Goal: Task Accomplishment & Management: Use online tool/utility

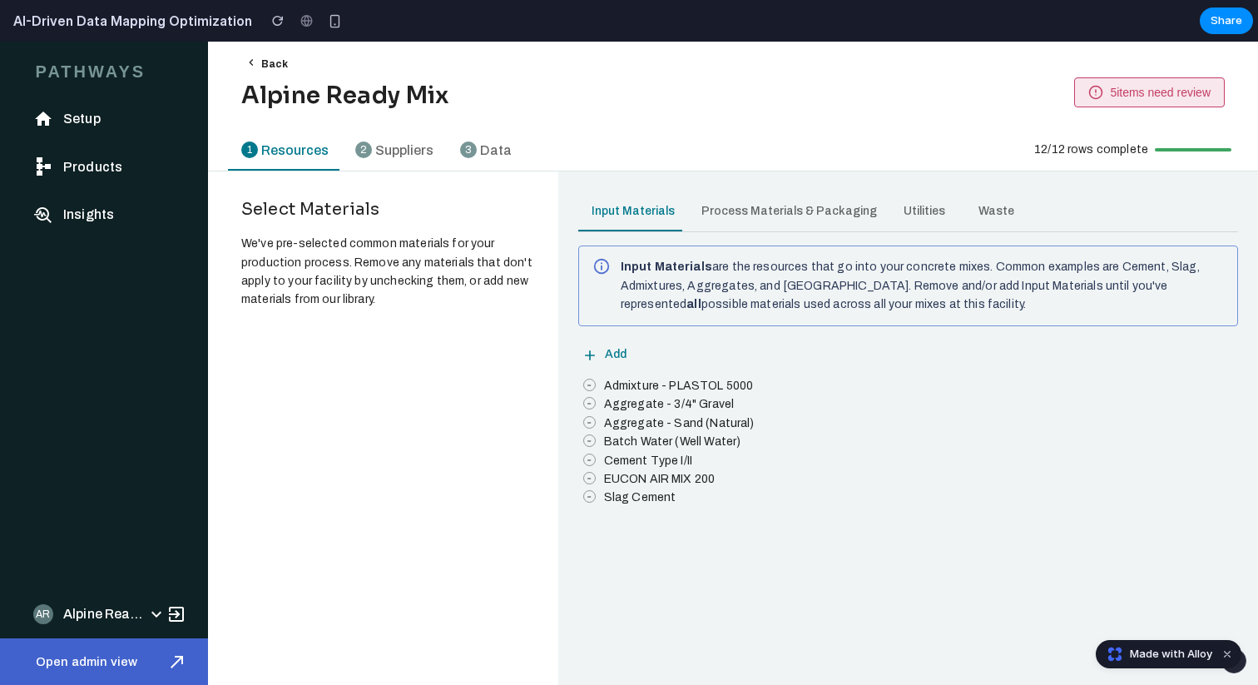
click at [1121, 88] on span "5 items need review" at bounding box center [1160, 92] width 101 height 13
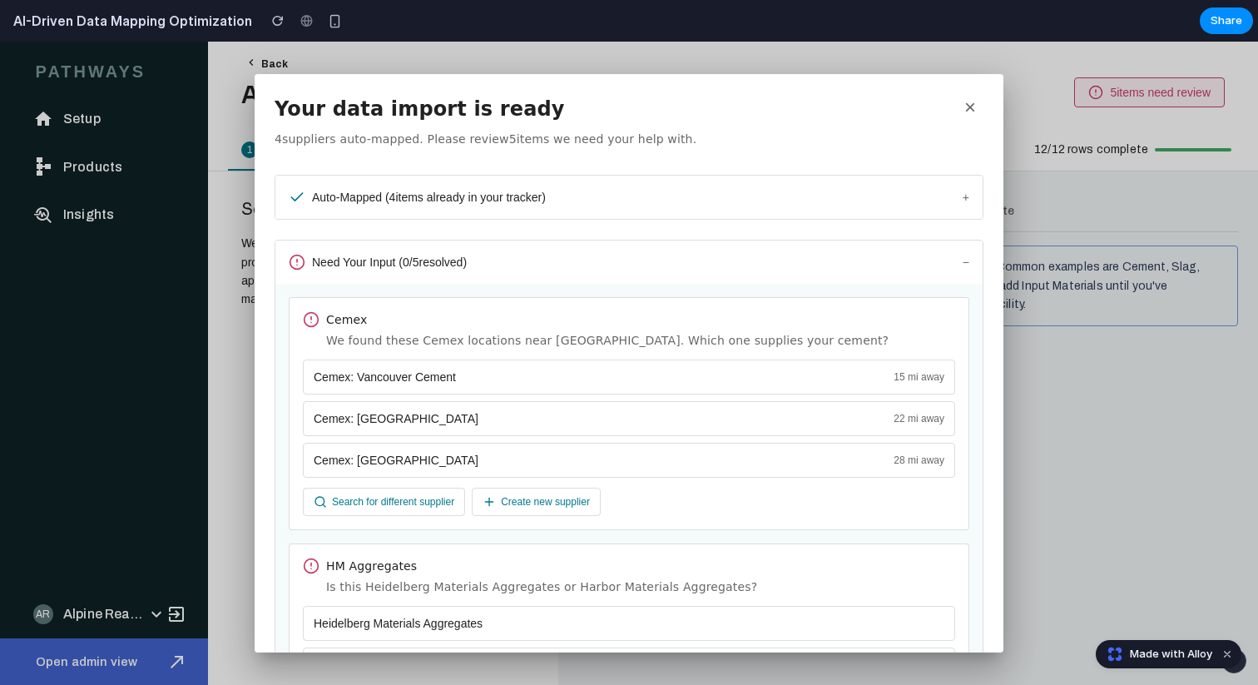
click at [331, 198] on span "Auto-Mapped ( 4 items already in your tracker)" at bounding box center [429, 196] width 234 height 13
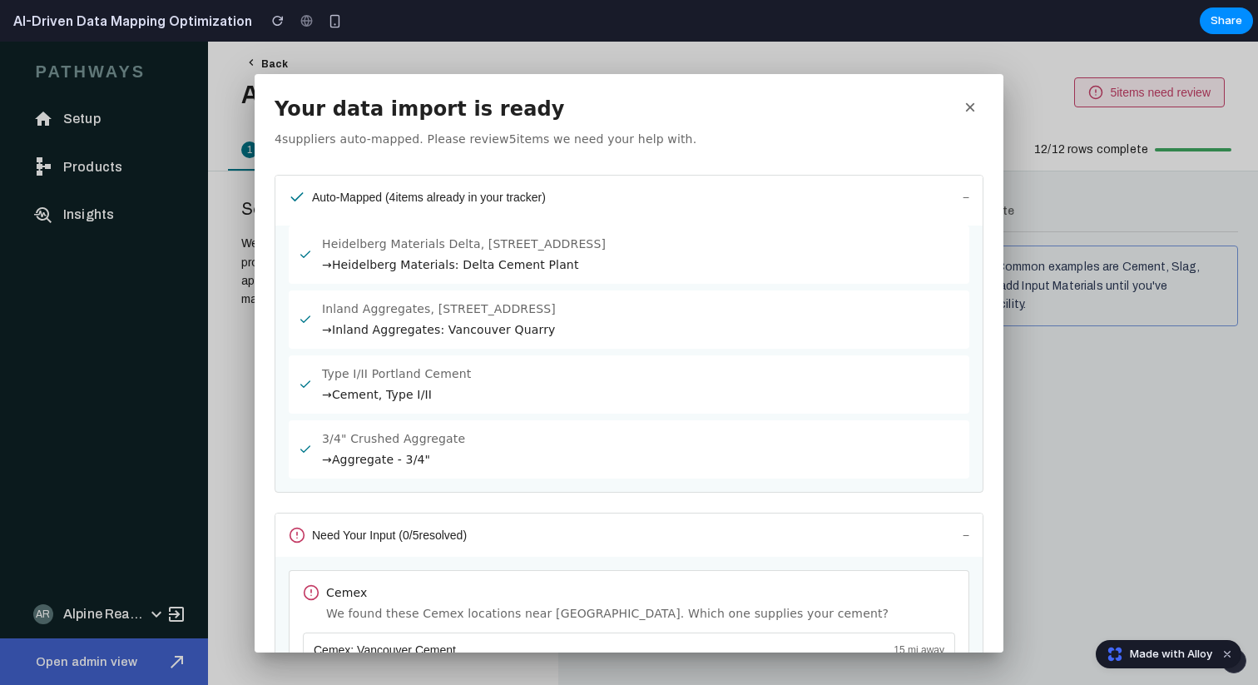
click at [331, 198] on span "Auto-Mapped ( 4 items already in your tracker)" at bounding box center [429, 196] width 234 height 13
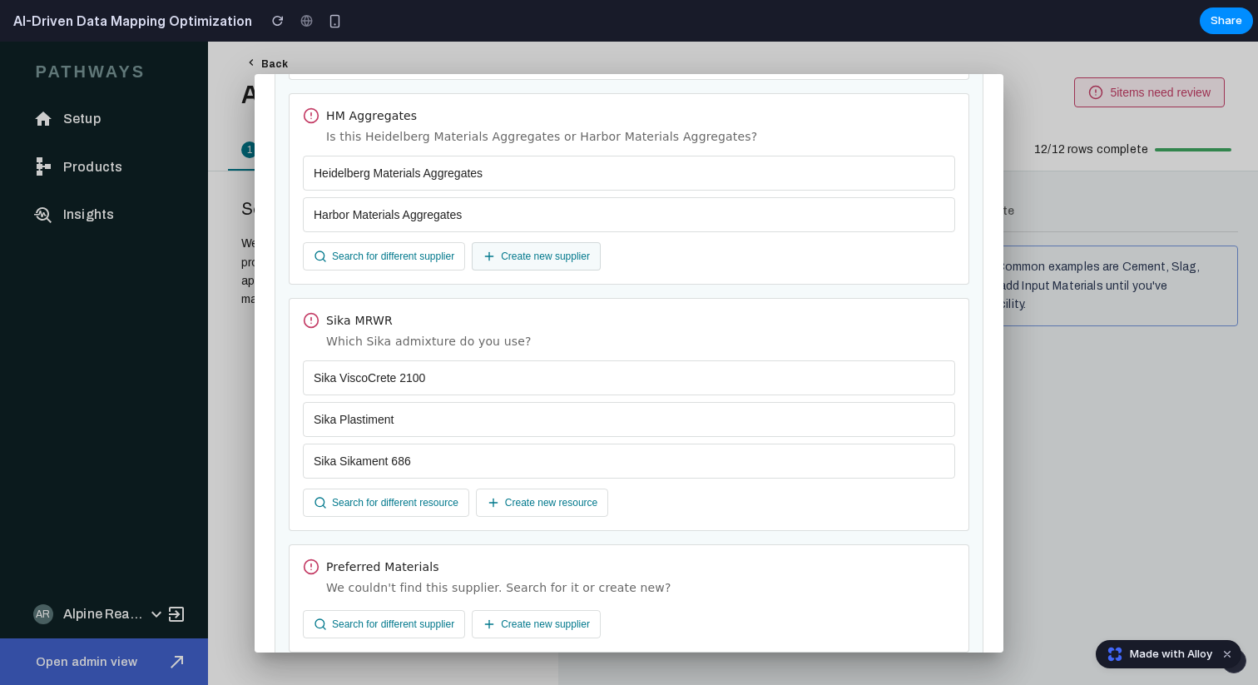
scroll to position [451, 0]
drag, startPoint x: 329, startPoint y: 320, endPoint x: 592, endPoint y: 348, distance: 265.1
click at [592, 349] on div "Sika MRWR Which Sika admixture do you use?" at bounding box center [640, 330] width 629 height 38
click at [510, 332] on div "Which Sika admixture do you use?" at bounding box center [640, 340] width 629 height 17
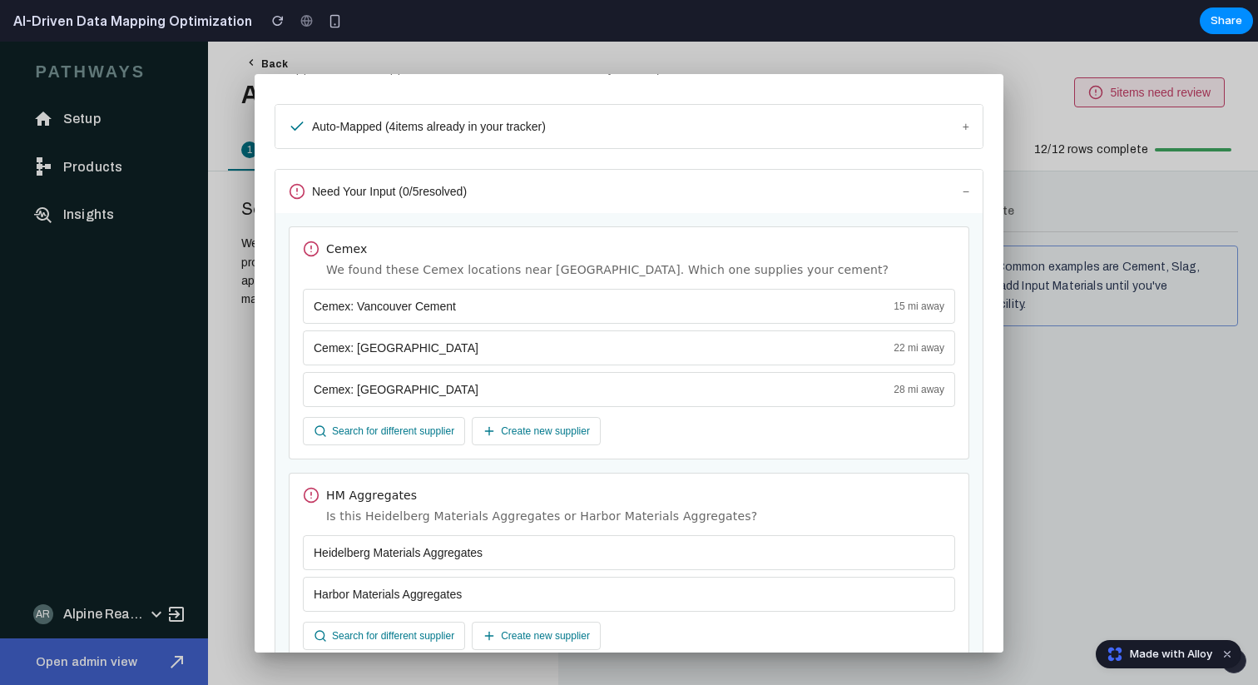
scroll to position [0, 0]
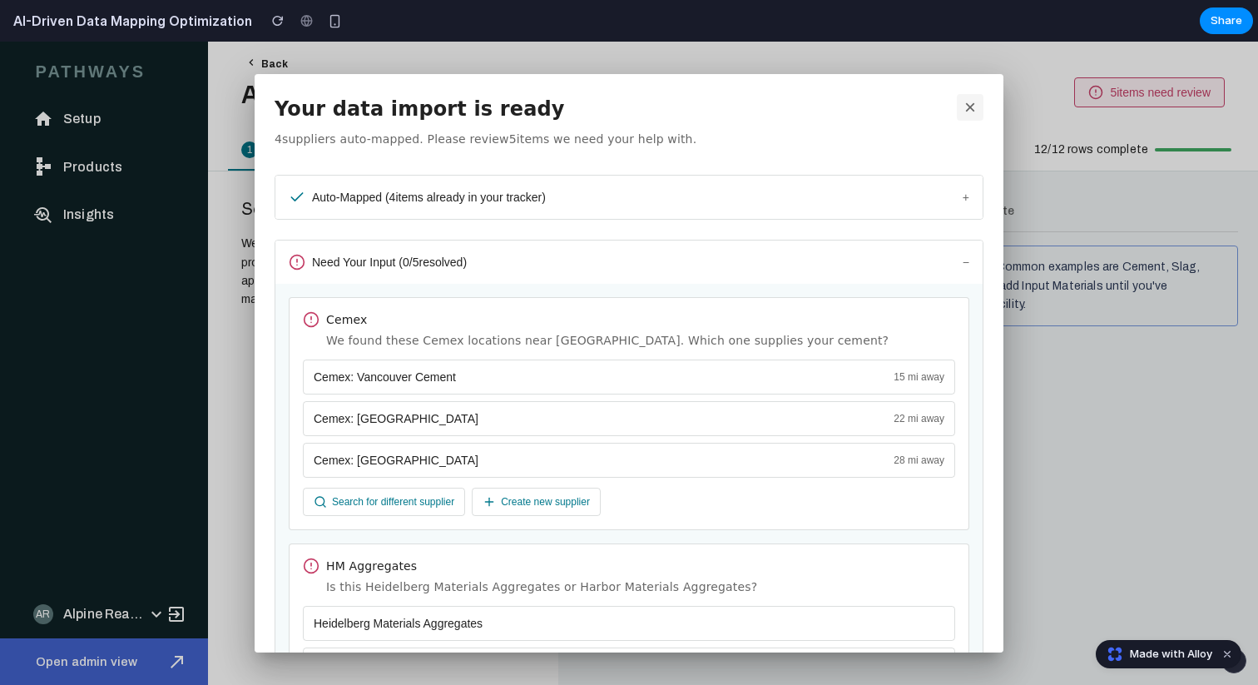
click at [963, 101] on button "×" at bounding box center [970, 107] width 27 height 27
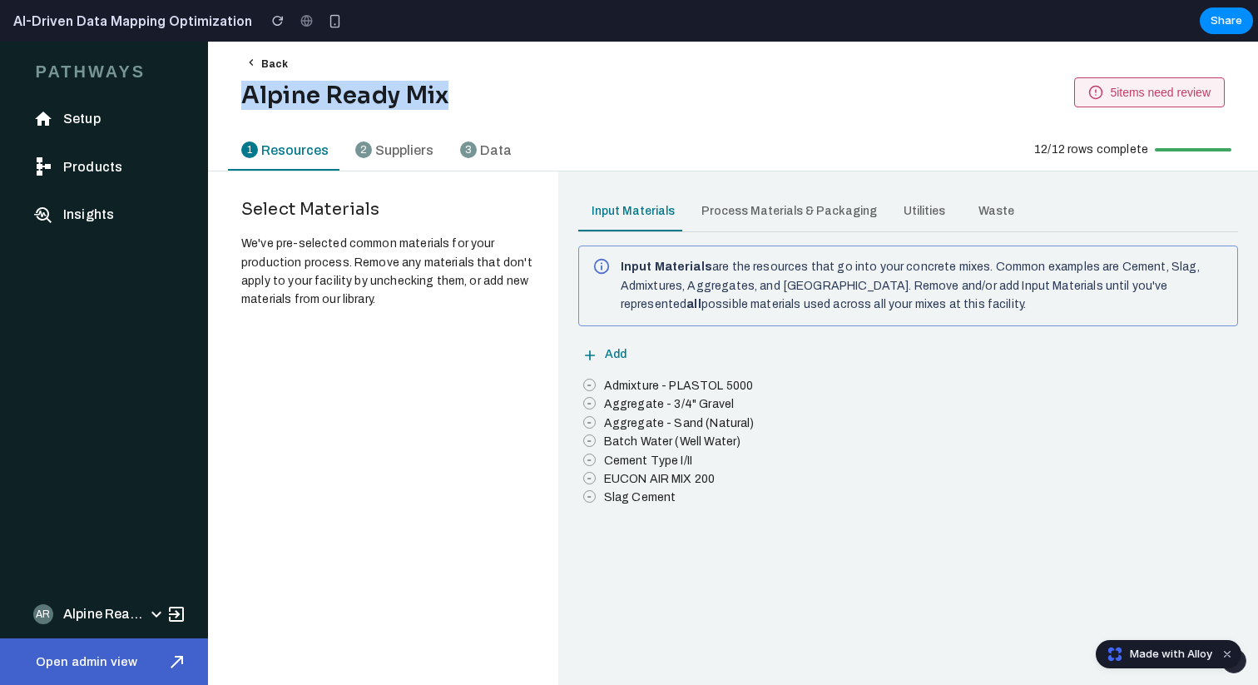
drag, startPoint x: 487, startPoint y: 91, endPoint x: 248, endPoint y: 91, distance: 239.6
click at [248, 91] on div "Alpine Ready Mix 5 items need review" at bounding box center [726, 89] width 996 height 42
click at [248, 91] on h1 "Alpine Ready Mix" at bounding box center [344, 96] width 207 height 28
click at [1115, 95] on span "5 items need review" at bounding box center [1160, 92] width 101 height 13
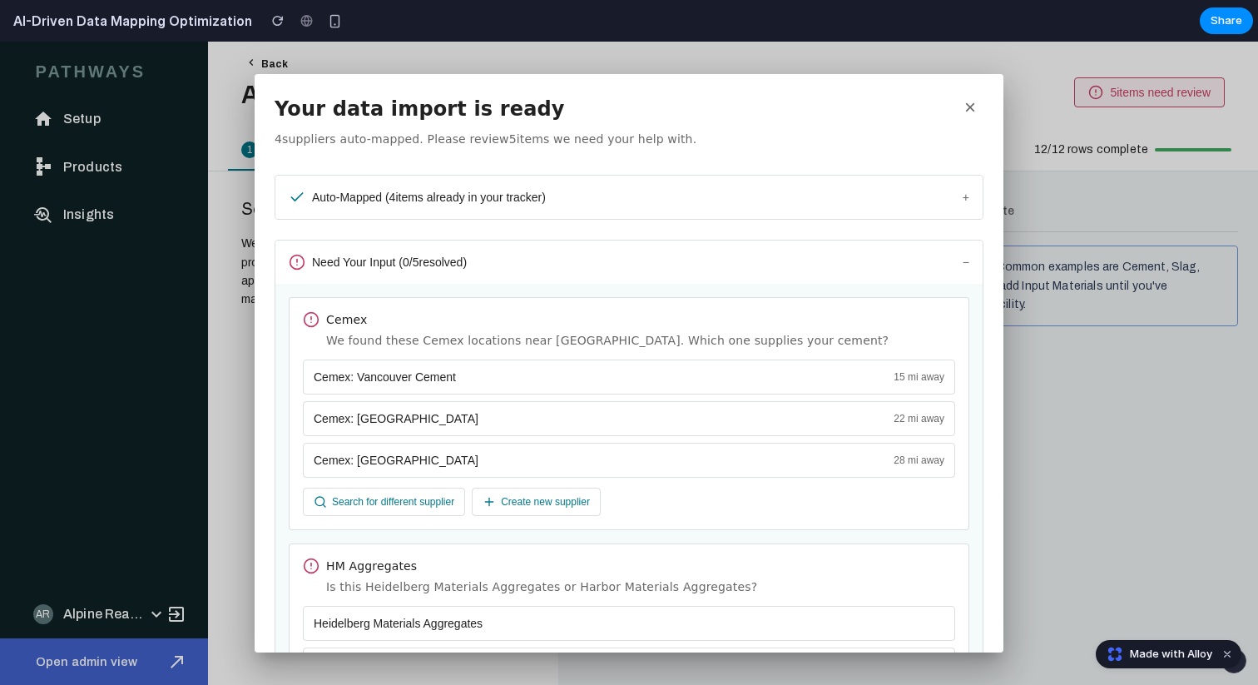
click at [360, 200] on span "Auto-Mapped ( 4 items already in your tracker)" at bounding box center [429, 196] width 234 height 13
